Goal: Task Accomplishment & Management: Use online tool/utility

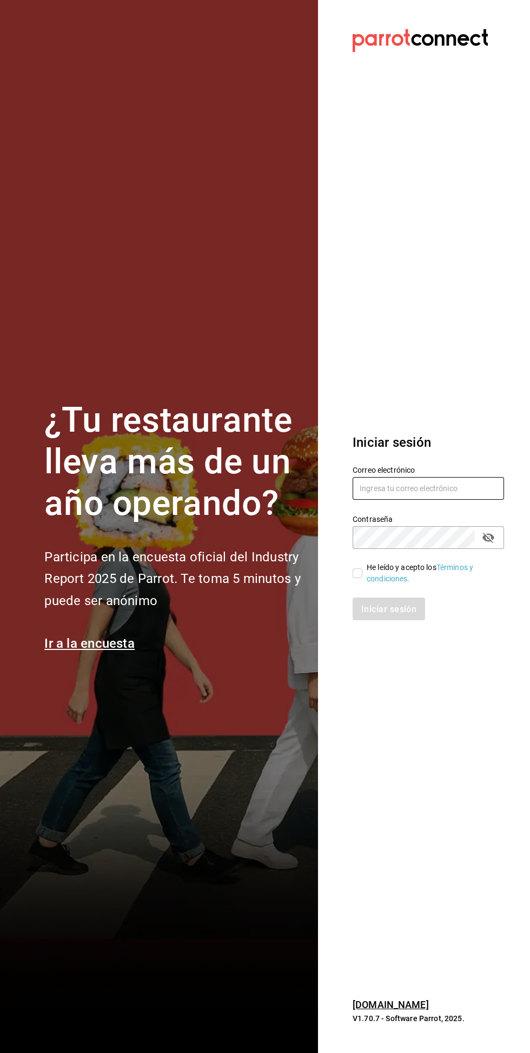
click at [464, 500] on input "text" at bounding box center [427, 488] width 151 height 23
type input "Erick.riv@gmail.com"
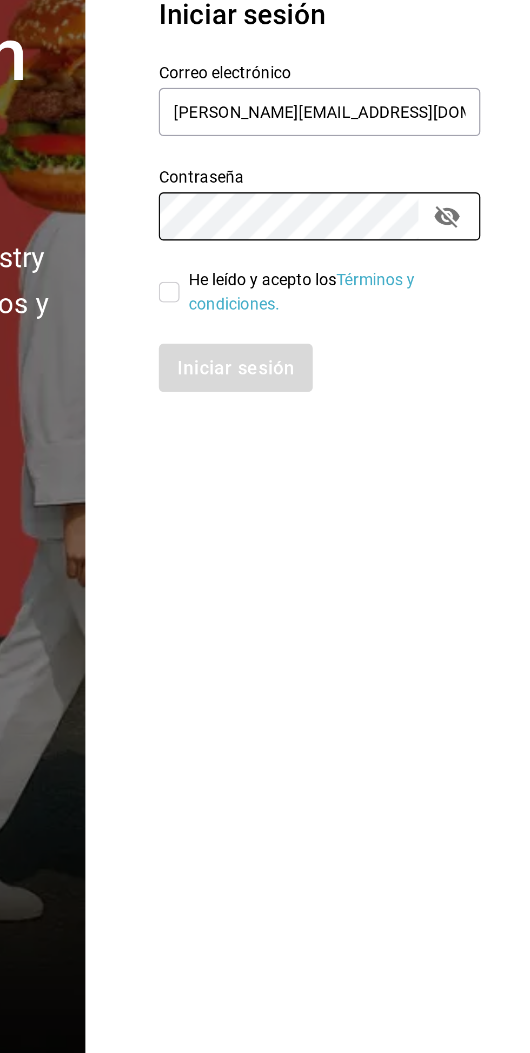
click at [357, 578] on input "He leído y acepto los Términos y condiciones." at bounding box center [357, 574] width 10 height 10
checkbox input "true"
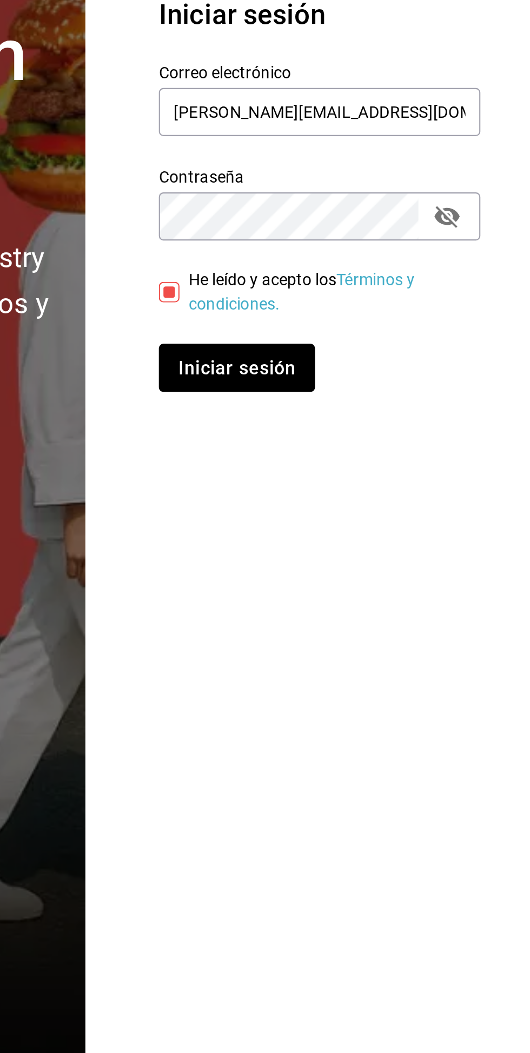
click at [374, 614] on font "Iniciar sesión" at bounding box center [389, 609] width 55 height 10
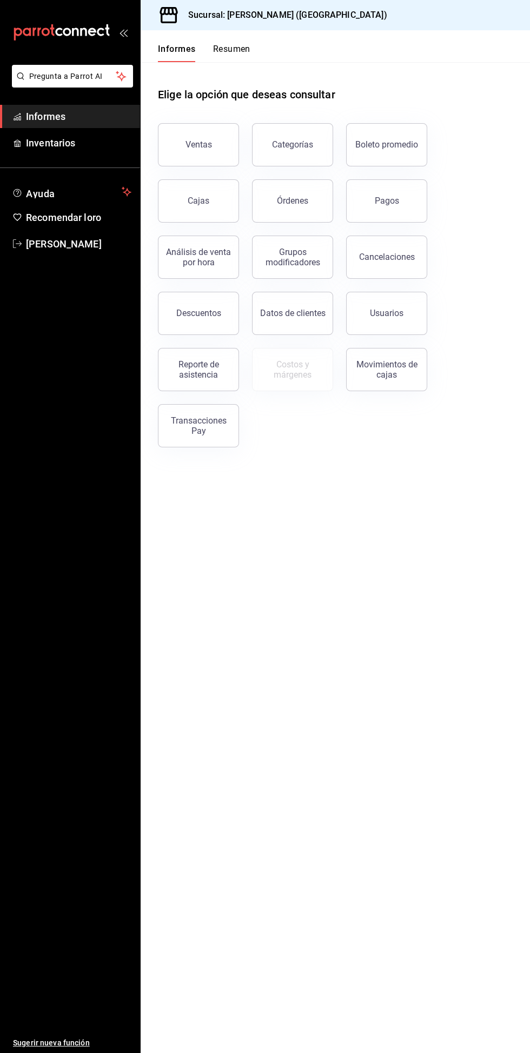
click at [195, 375] on font "Reporte de asistencia" at bounding box center [198, 369] width 41 height 21
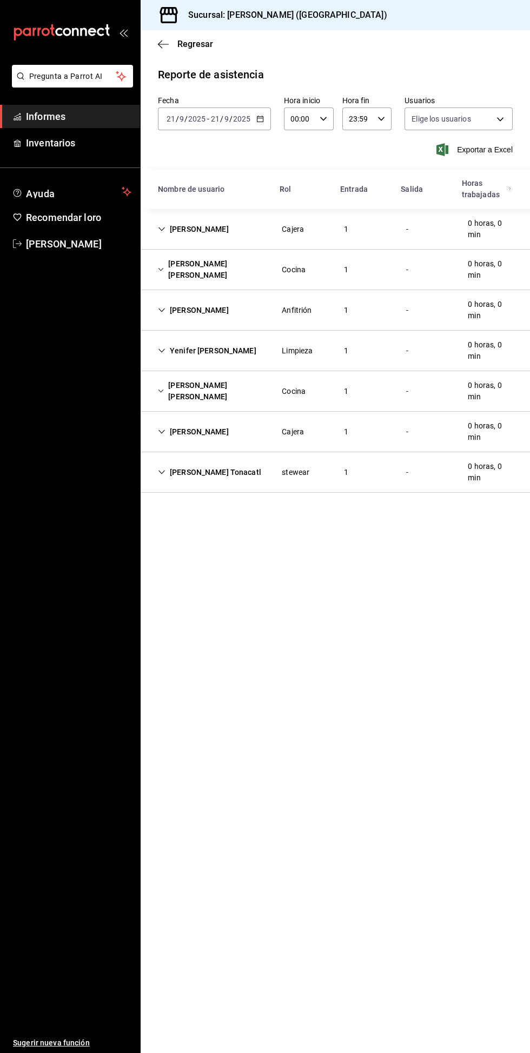
type input "4fe6a57b-ee4c-4a37-9a61-39c82a98df97,98b4f4b6-4d10-49a7-b473-4bd16d975588,a84c7…"
click at [202, 435] on div "[PERSON_NAME]" at bounding box center [193, 432] width 88 height 20
click at [195, 432] on div "[PERSON_NAME]" at bounding box center [193, 432] width 88 height 20
click at [215, 232] on div "[PERSON_NAME]" at bounding box center [193, 229] width 88 height 20
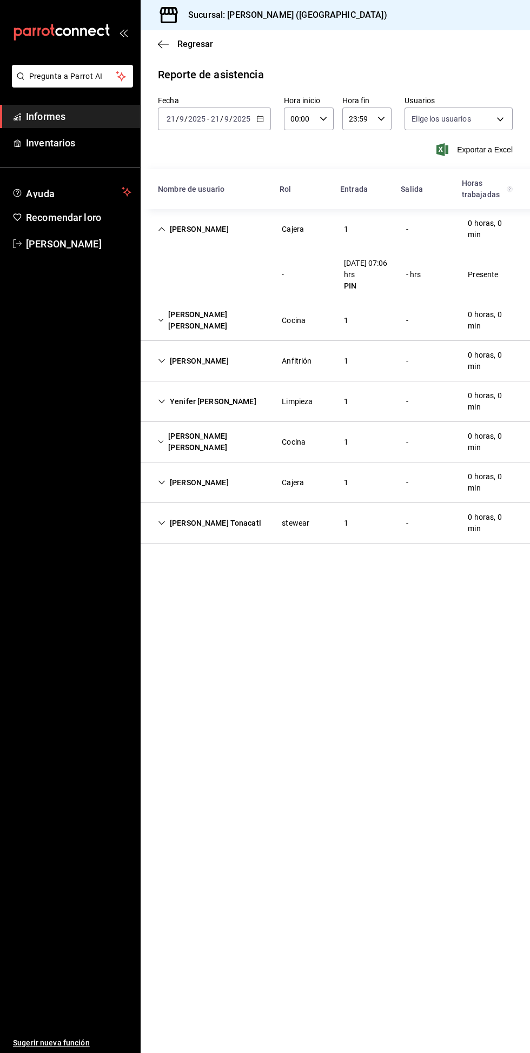
click at [202, 326] on div "[PERSON_NAME] [PERSON_NAME]" at bounding box center [211, 320] width 124 height 31
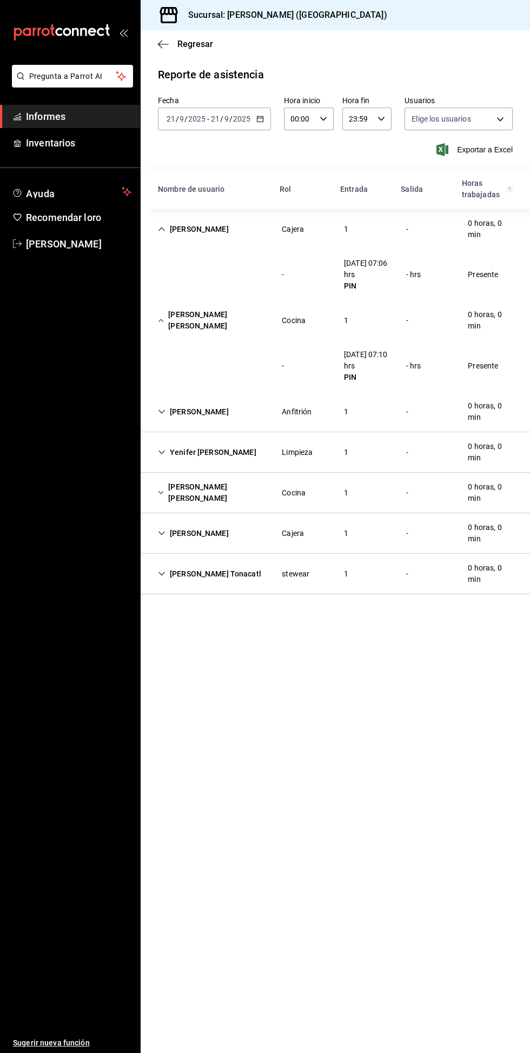
click at [203, 457] on div "Yenifer [PERSON_NAME]" at bounding box center [207, 453] width 116 height 20
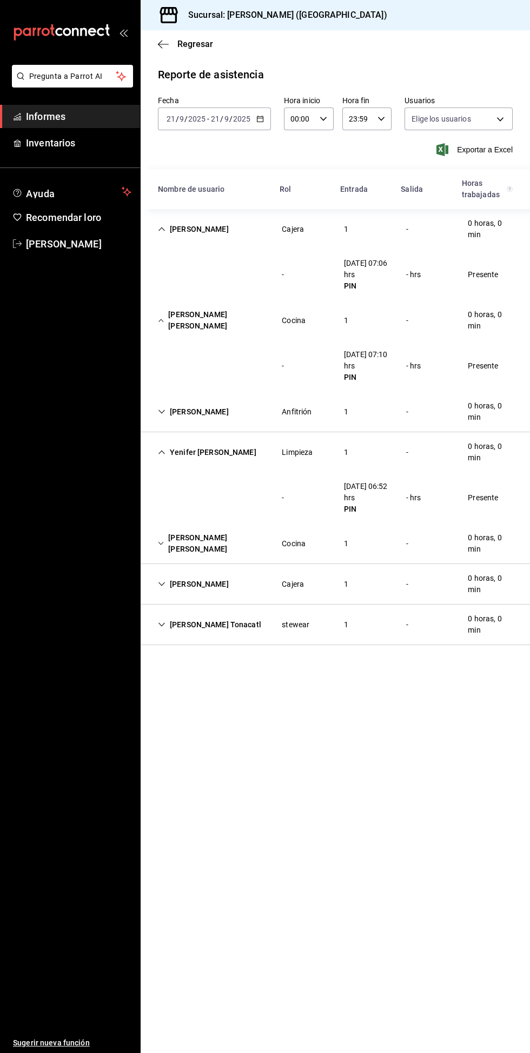
click at [205, 625] on div "[PERSON_NAME] Tonacatl" at bounding box center [209, 625] width 121 height 20
click at [183, 232] on div "[PERSON_NAME]" at bounding box center [193, 229] width 88 height 20
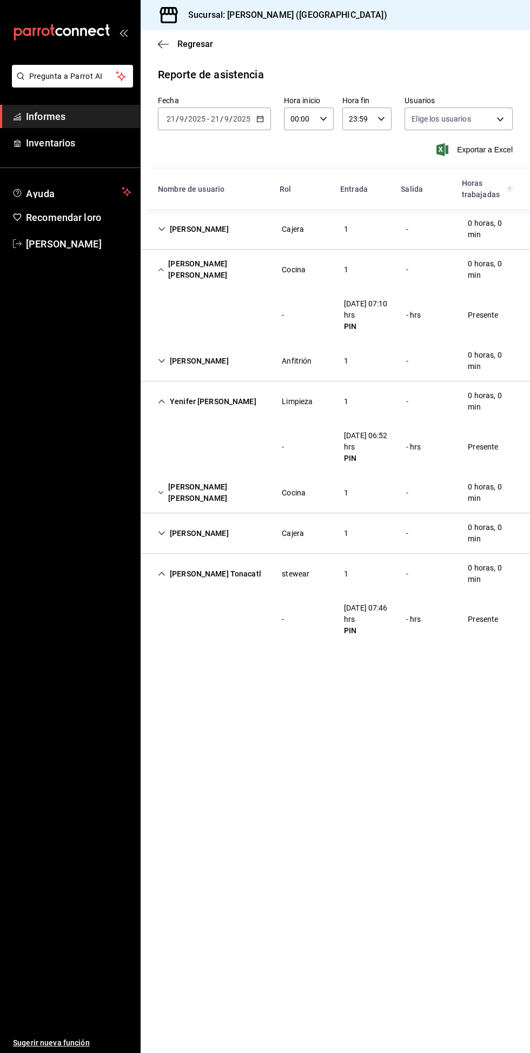
click at [210, 271] on div "[PERSON_NAME] [PERSON_NAME]" at bounding box center [211, 269] width 124 height 31
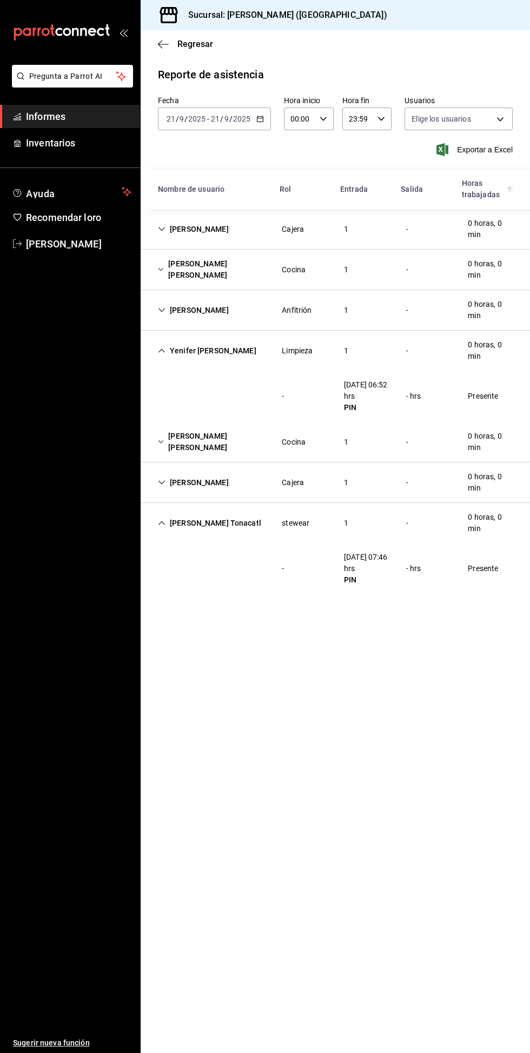
click at [182, 360] on div "Yenifer [PERSON_NAME]" at bounding box center [207, 351] width 116 height 20
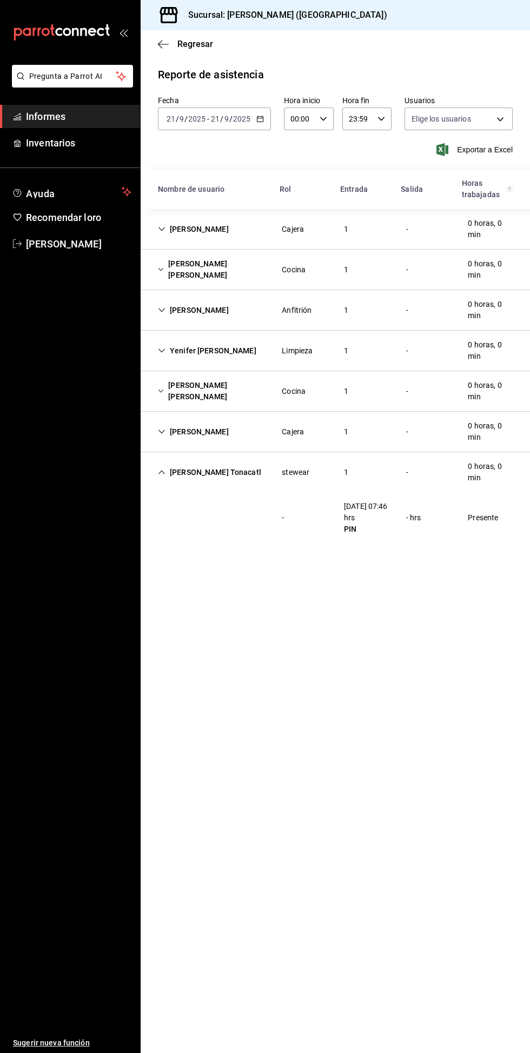
click at [177, 478] on div "[PERSON_NAME] Tonacatl" at bounding box center [209, 473] width 121 height 20
click at [259, 119] on icon "button" at bounding box center [260, 119] width 8 height 8
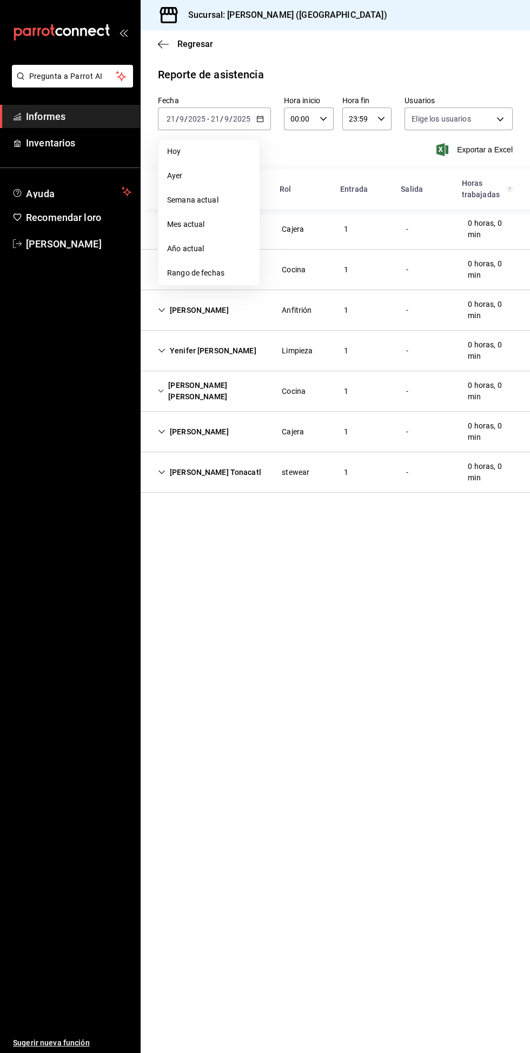
click at [175, 176] on font "Ayer" at bounding box center [175, 175] width 16 height 9
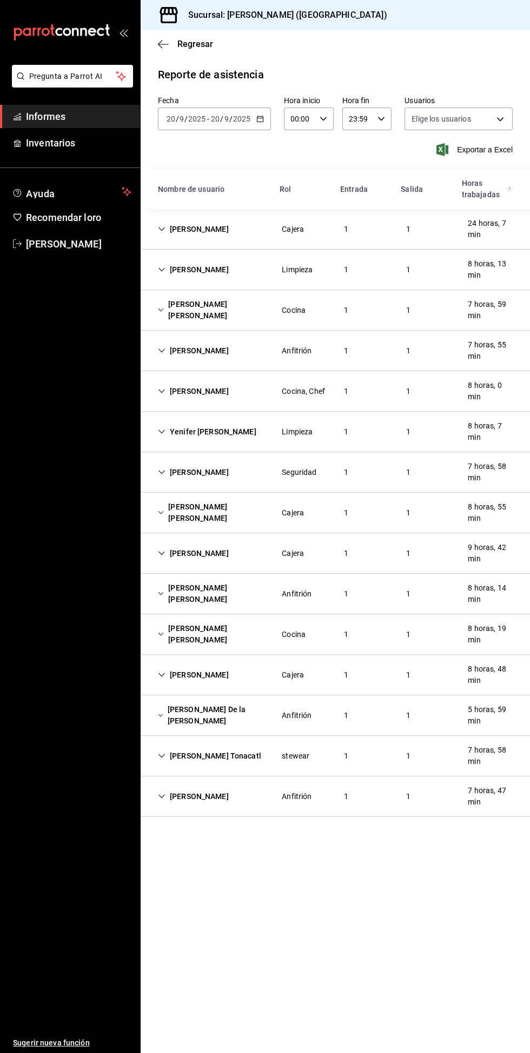
click at [244, 117] on input "2025" at bounding box center [241, 119] width 18 height 9
click at [314, 164] on div "Fecha [DATE] [DATE] - [DATE] [DATE] [PERSON_NAME] Semana actual Mes actual Año …" at bounding box center [335, 133] width 389 height 74
